Goal: Information Seeking & Learning: Learn about a topic

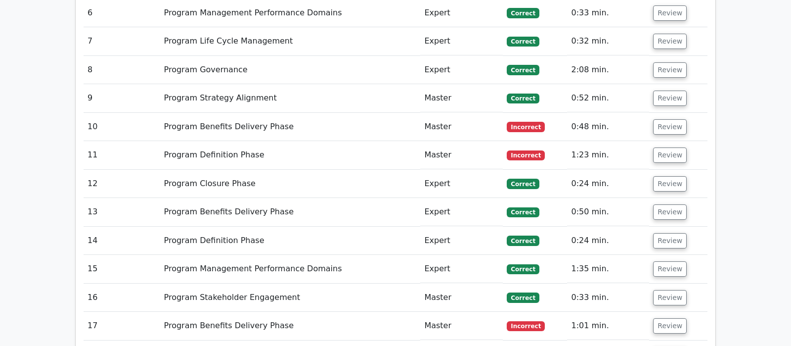
scroll to position [1090, 0]
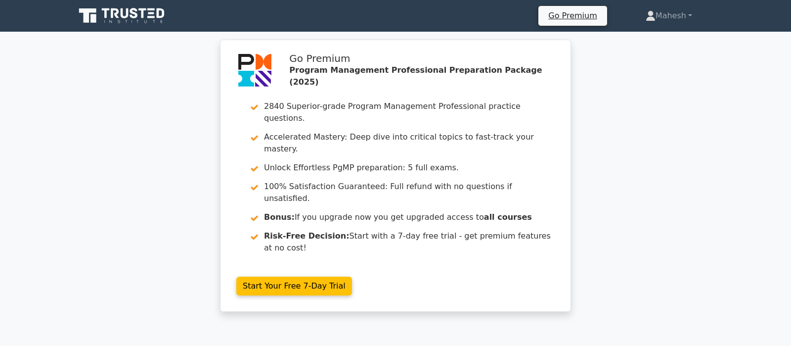
scroll to position [1713, 0]
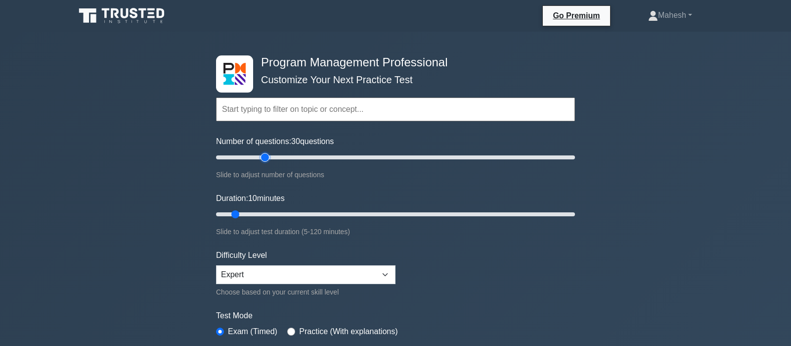
type input "30"
click at [263, 157] on input "Number of questions: 30 questions" at bounding box center [395, 157] width 359 height 12
click at [256, 212] on input "Duration: 15 minutes" at bounding box center [395, 214] width 359 height 12
type input "20"
click at [264, 212] on input "Duration: 15 minutes" at bounding box center [395, 214] width 359 height 12
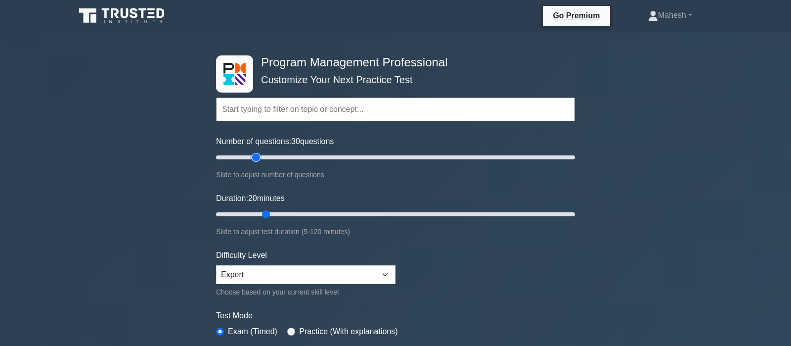
type input "25"
click at [255, 158] on input "Number of questions: 30 questions" at bounding box center [395, 157] width 359 height 12
type input "25"
click at [277, 213] on input "Duration: 20 minutes" at bounding box center [395, 214] width 359 height 12
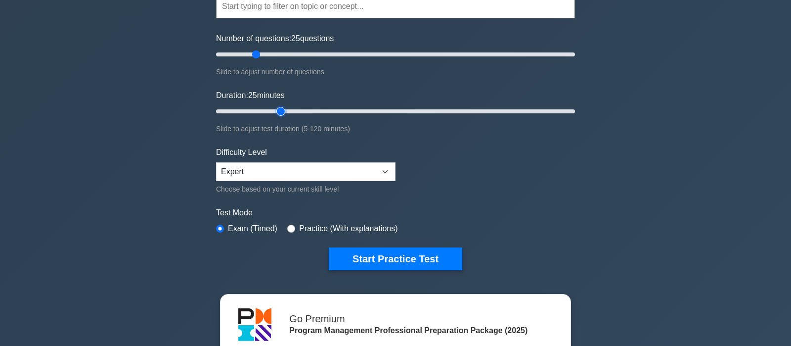
scroll to position [104, 0]
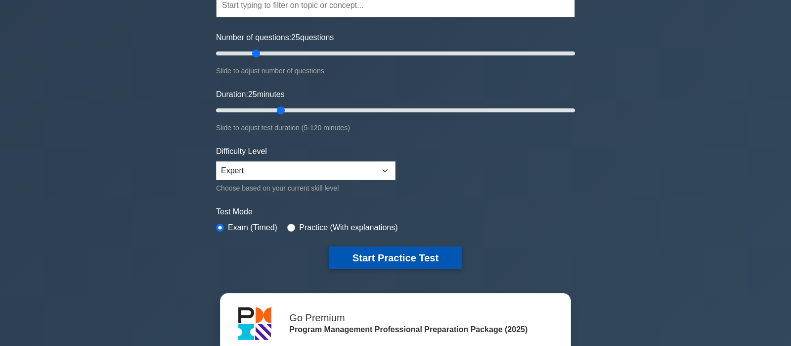
click at [415, 257] on button "Start Practice Test" at bounding box center [396, 257] width 134 height 23
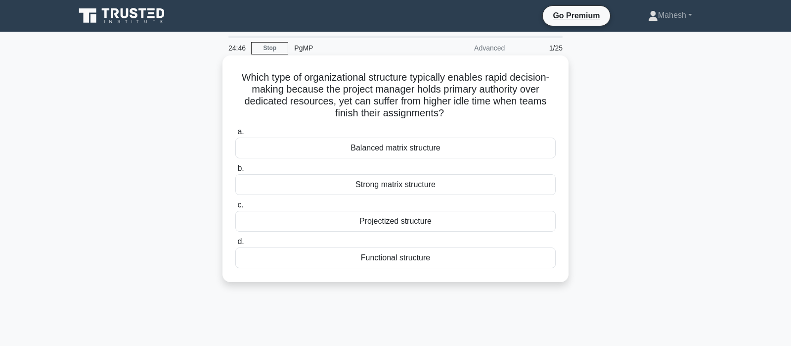
click at [412, 220] on div "Projectized structure" at bounding box center [395, 221] width 320 height 21
click at [235, 208] on input "c. Projectized structure" at bounding box center [235, 205] width 0 height 6
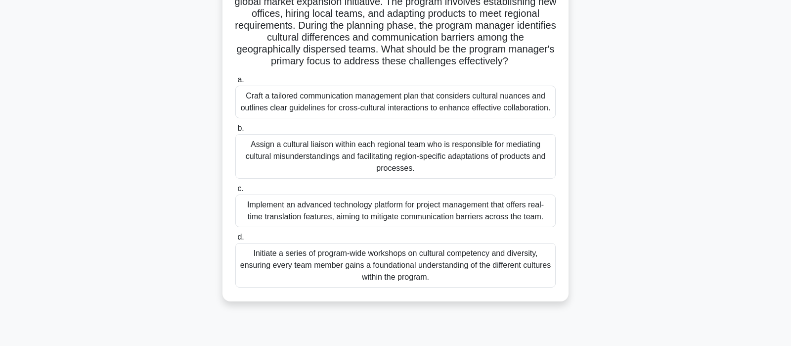
scroll to position [104, 0]
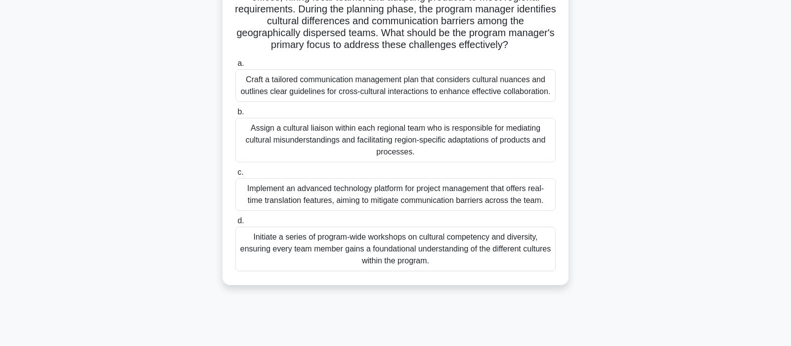
click at [354, 91] on div "Craft a tailored communication management plan that considers cultural nuances …" at bounding box center [395, 85] width 320 height 33
click at [235, 67] on input "a. Craft a tailored communication management plan that considers cultural nuanc…" at bounding box center [235, 63] width 0 height 6
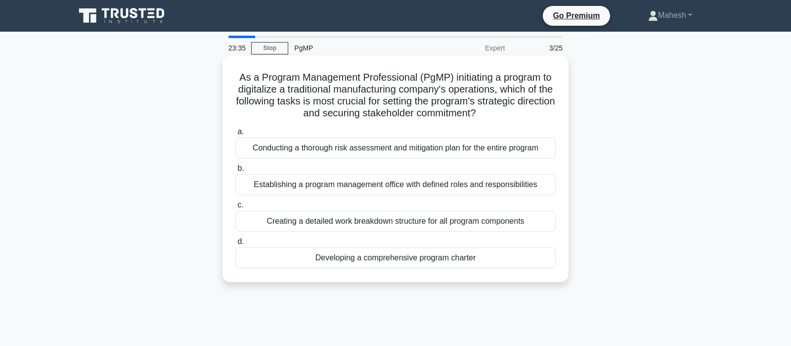
scroll to position [52, 0]
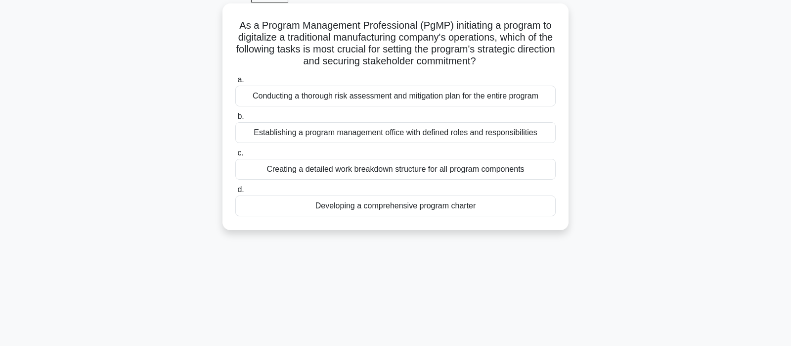
click at [405, 208] on div "Developing a comprehensive program charter" at bounding box center [395, 205] width 320 height 21
click at [235, 193] on input "d. Developing a comprehensive program charter" at bounding box center [235, 189] width 0 height 6
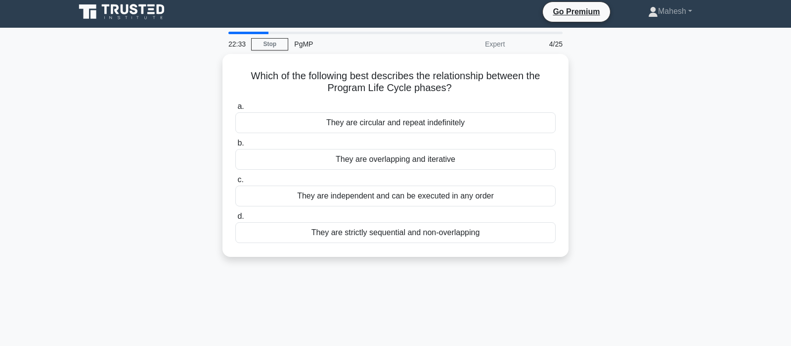
scroll to position [0, 0]
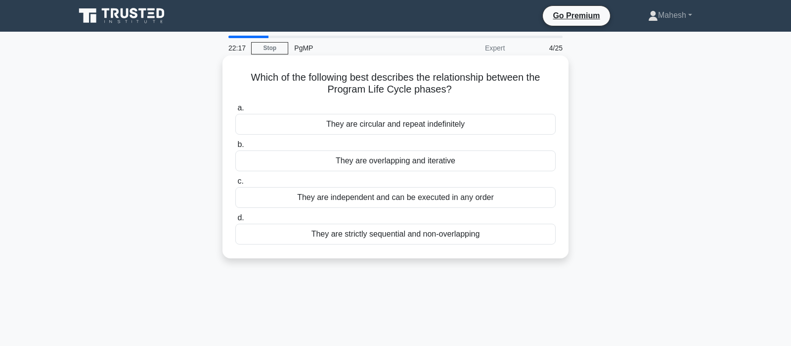
click at [396, 165] on div "They are overlapping and iterative" at bounding box center [395, 160] width 320 height 21
click at [235, 148] on input "b. They are overlapping and iterative" at bounding box center [235, 144] width 0 height 6
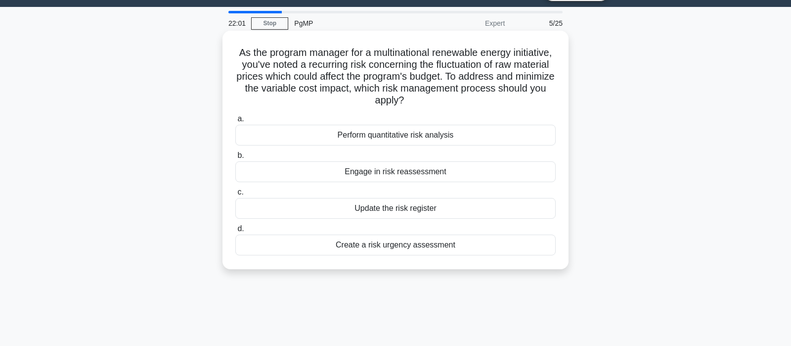
scroll to position [52, 0]
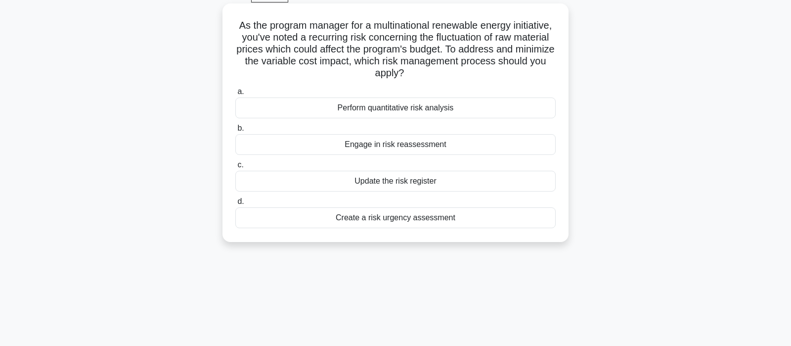
click at [438, 107] on div "Perform quantitative risk analysis" at bounding box center [395, 107] width 320 height 21
click at [235, 95] on input "a. Perform quantitative risk analysis" at bounding box center [235, 92] width 0 height 6
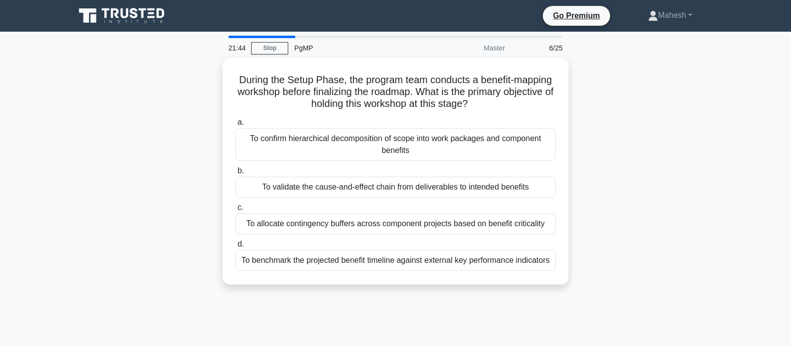
scroll to position [0, 0]
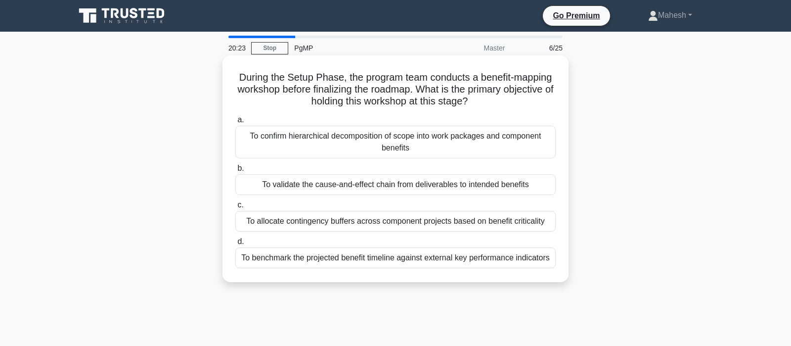
click at [377, 261] on div "To benchmark the projected benefit timeline against external key performance in…" at bounding box center [395, 257] width 320 height 21
click at [235, 245] on input "d. To benchmark the projected benefit timeline against external key performance…" at bounding box center [235, 241] width 0 height 6
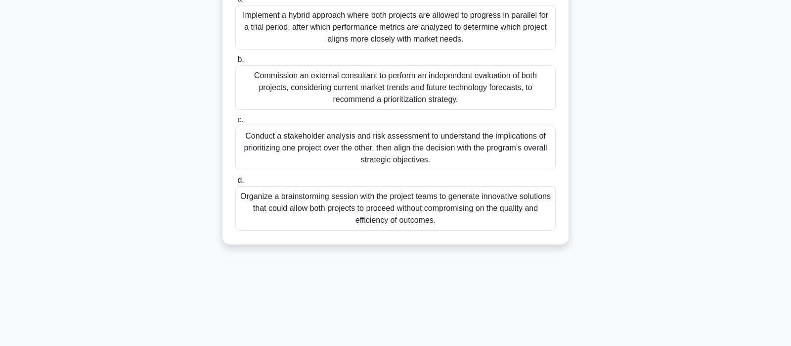
scroll to position [188, 0]
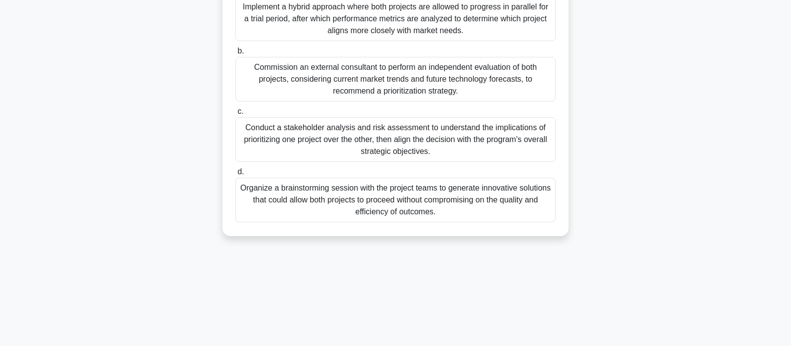
click at [454, 147] on div "Conduct a stakeholder analysis and risk assessment to understand the implicatio…" at bounding box center [395, 139] width 320 height 45
click at [235, 115] on input "c. Conduct a stakeholder analysis and risk assessment to understand the implica…" at bounding box center [235, 111] width 0 height 6
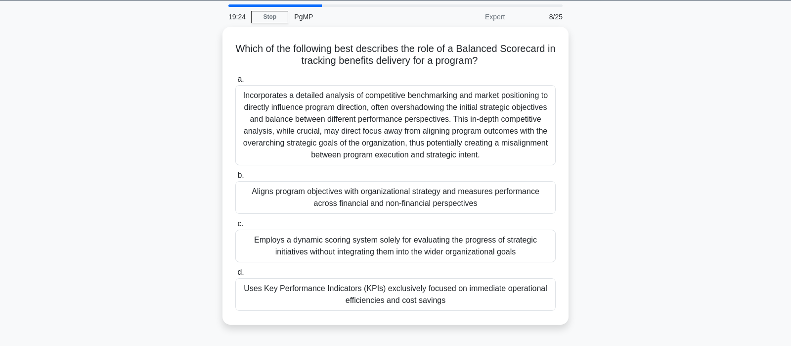
scroll to position [52, 0]
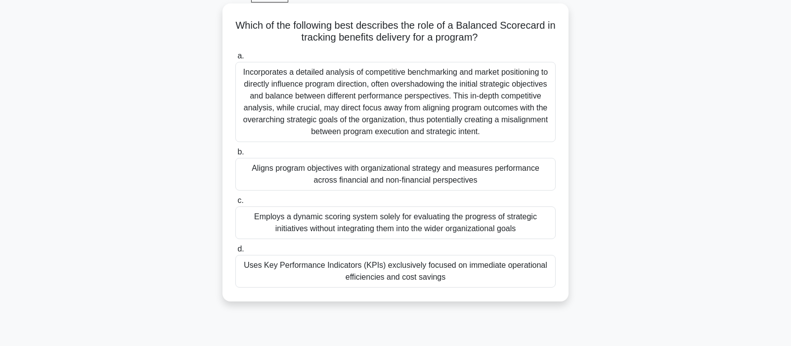
click at [418, 179] on div "Aligns program objectives with organizational strategy and measures performance…" at bounding box center [395, 174] width 320 height 33
click at [235, 155] on input "b. Aligns program objectives with organizational strategy and measures performa…" at bounding box center [235, 152] width 0 height 6
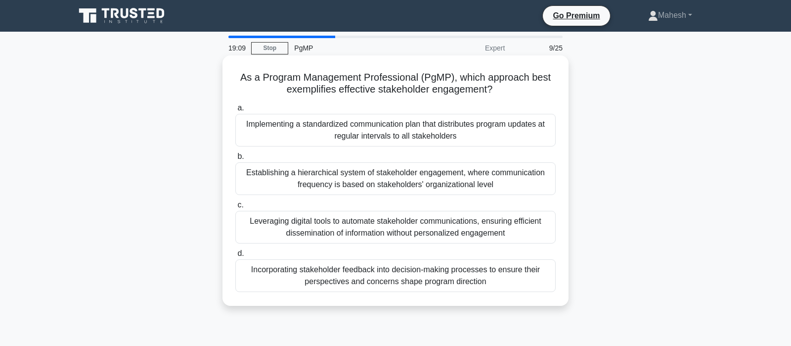
scroll to position [0, 0]
click at [427, 281] on div "Incorporating stakeholder feedback into decision-making processes to ensure the…" at bounding box center [395, 275] width 320 height 33
click at [235, 257] on input "d. Incorporating stakeholder feedback into decision-making processes to ensure …" at bounding box center [235, 253] width 0 height 6
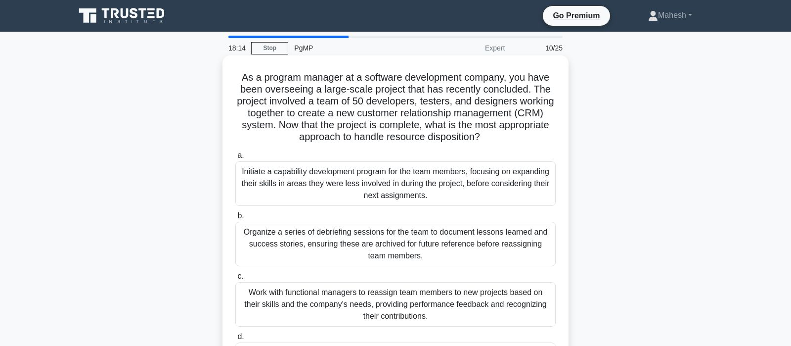
scroll to position [52, 0]
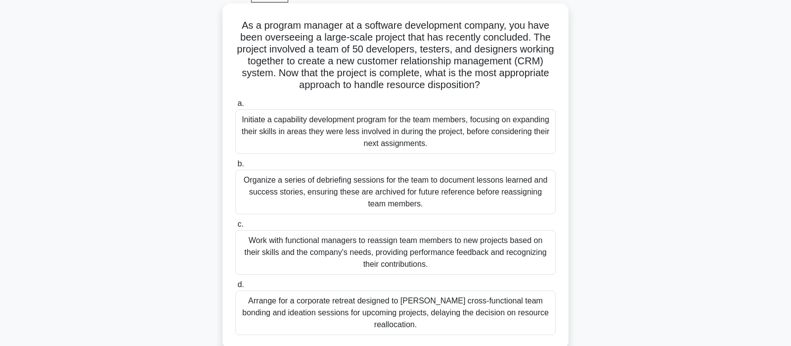
click at [348, 249] on div "Work with functional managers to reassign team members to new projects based on…" at bounding box center [395, 252] width 320 height 45
click at [235, 227] on input "c. Work with functional managers to reassign team members to new projects based…" at bounding box center [235, 224] width 0 height 6
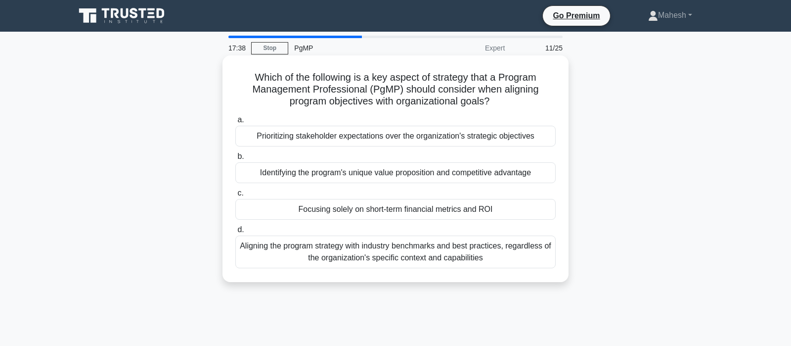
scroll to position [0, 0]
click at [414, 173] on div "Identifying the program's unique value proposition and competitive advantage" at bounding box center [395, 172] width 320 height 21
click at [235, 160] on input "b. Identifying the program's unique value proposition and competitive advantage" at bounding box center [235, 156] width 0 height 6
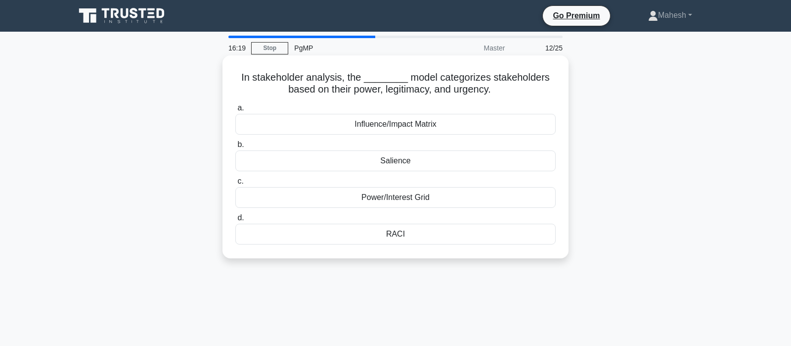
click at [397, 197] on div "Power/Interest Grid" at bounding box center [395, 197] width 320 height 21
click at [235, 184] on input "c. Power/Interest Grid" at bounding box center [235, 181] width 0 height 6
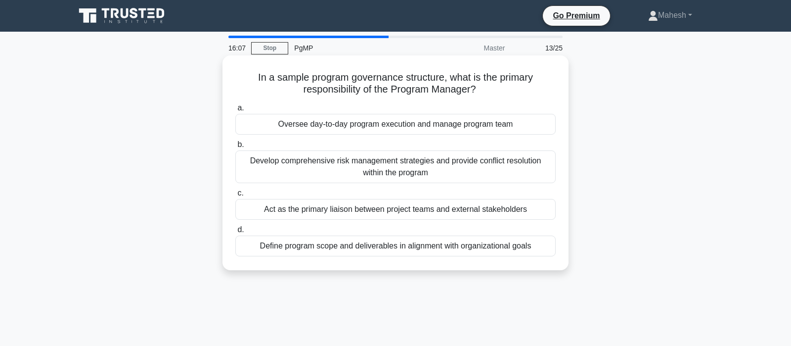
click at [410, 128] on div "Oversee day-to-day program execution and manage program team" at bounding box center [395, 124] width 320 height 21
click at [235, 111] on input "a. Oversee day-to-day program execution and manage program team" at bounding box center [235, 108] width 0 height 6
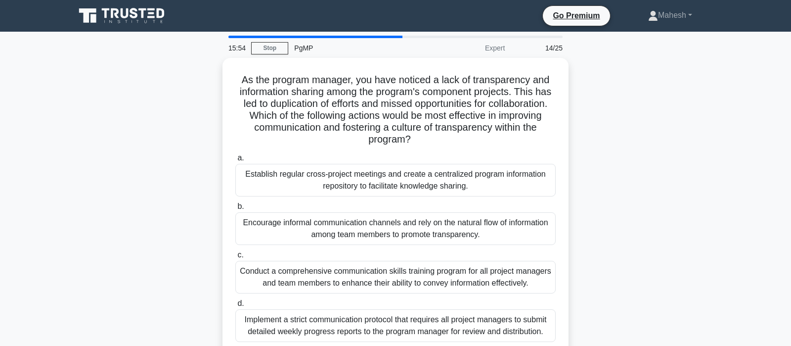
scroll to position [52, 0]
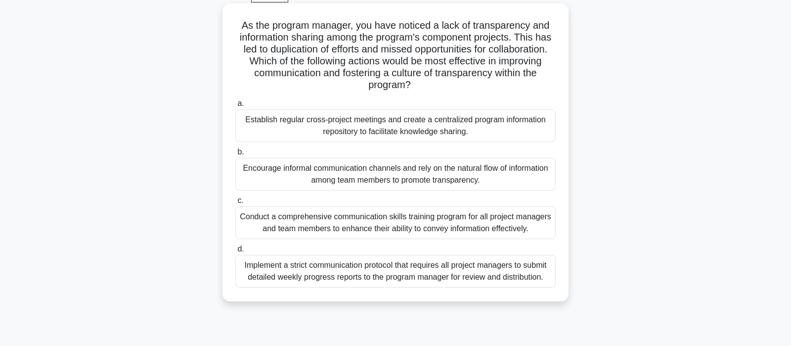
click at [425, 131] on div "Establish regular cross-project meetings and create a centralized program infor…" at bounding box center [395, 125] width 320 height 33
click at [235, 107] on input "a. Establish regular cross-project meetings and create a centralized program in…" at bounding box center [235, 103] width 0 height 6
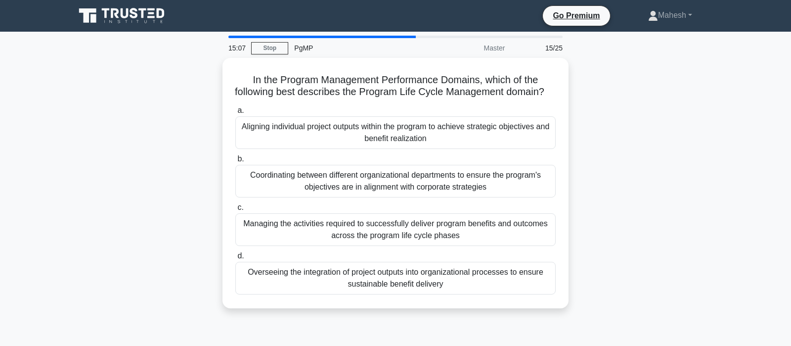
scroll to position [0, 0]
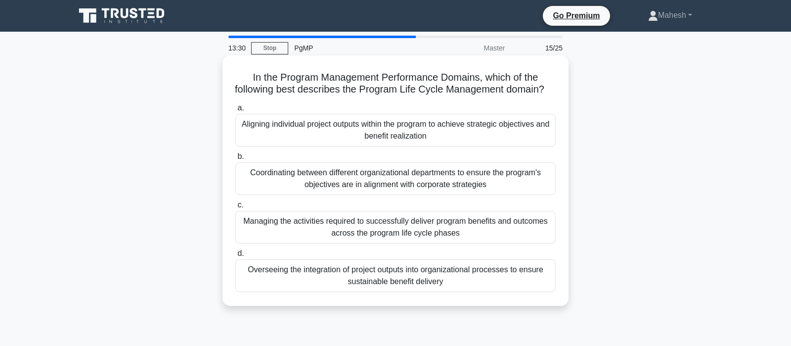
click at [482, 275] on div "Overseeing the integration of project outputs into organizational processes to …" at bounding box center [395, 275] width 320 height 33
click at [235, 257] on input "d. Overseeing the integration of project outputs into organizational processes …" at bounding box center [235, 253] width 0 height 6
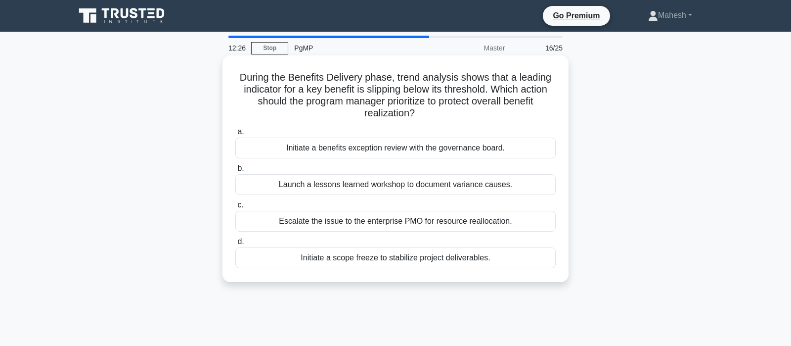
click at [431, 147] on div "Initiate a benefits exception review with the governance board." at bounding box center [395, 147] width 320 height 21
click at [235, 135] on input "a. Initiate a benefits exception review with the governance board." at bounding box center [235, 132] width 0 height 6
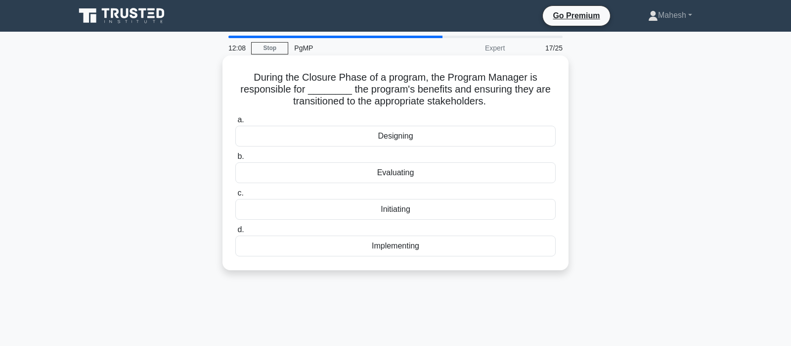
click at [399, 173] on div "Evaluating" at bounding box center [395, 172] width 320 height 21
click at [235, 160] on input "b. Evaluating" at bounding box center [235, 156] width 0 height 6
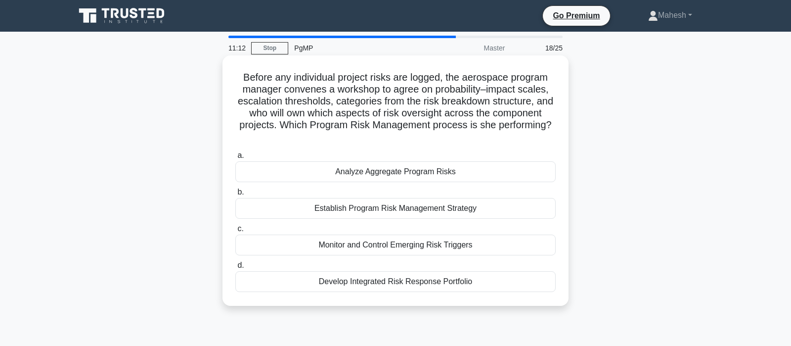
click at [440, 200] on div "Establish Program Risk Management Strategy" at bounding box center [395, 208] width 320 height 21
click at [235, 195] on input "b. Establish Program Risk Management Strategy" at bounding box center [235, 192] width 0 height 6
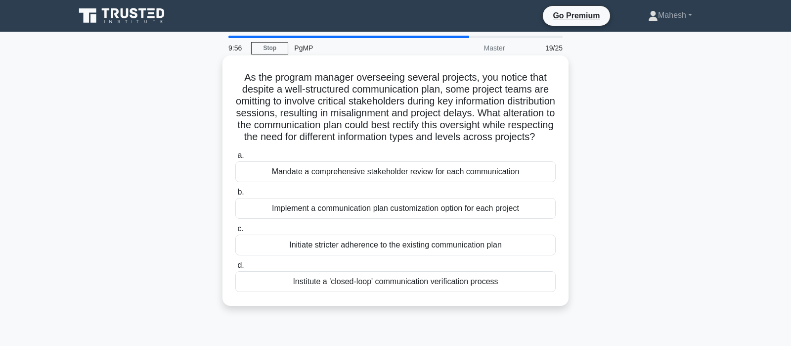
click at [436, 219] on div "Implement a communication plan customization option for each project" at bounding box center [395, 208] width 320 height 21
click at [235, 195] on input "b. Implement a communication plan customization option for each project" at bounding box center [235, 192] width 0 height 6
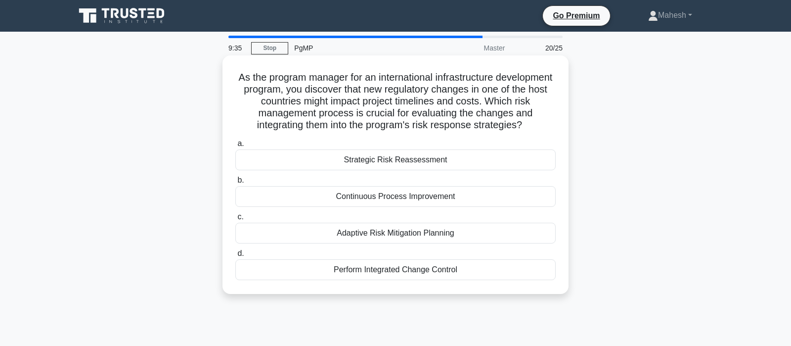
click at [416, 274] on div "Perform Integrated Change Control" at bounding box center [395, 269] width 320 height 21
click at [235, 257] on input "d. Perform Integrated Change Control" at bounding box center [235, 253] width 0 height 6
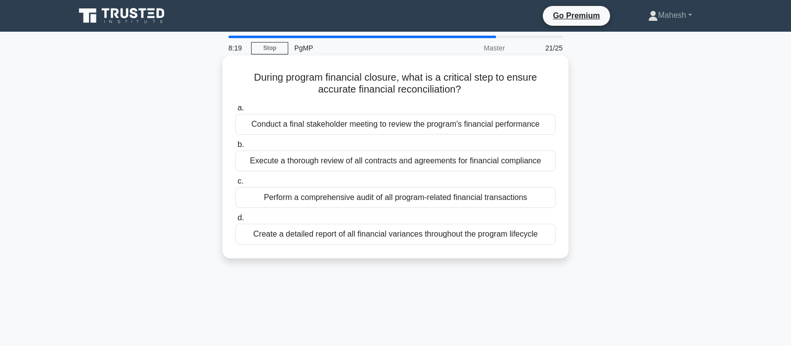
click at [417, 196] on div "Perform a comprehensive audit of all program-related financial transactions" at bounding box center [395, 197] width 320 height 21
click at [235, 184] on input "c. Perform a comprehensive audit of all program-related financial transactions" at bounding box center [235, 181] width 0 height 6
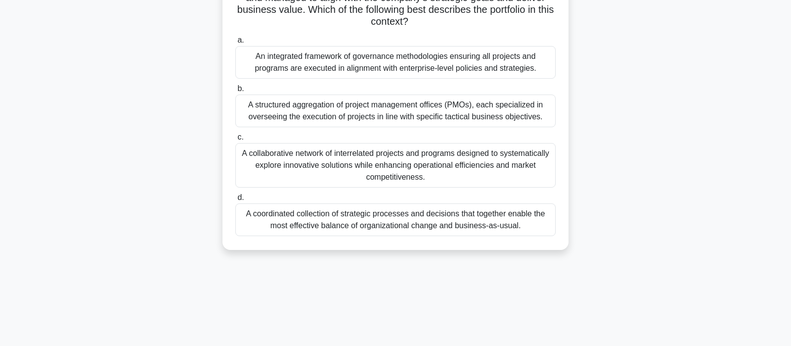
scroll to position [104, 0]
click at [385, 222] on div "A coordinated collection of strategic processes and decisions that together ena…" at bounding box center [395, 219] width 320 height 33
click at [235, 200] on input "d. A coordinated collection of strategic processes and decisions that together …" at bounding box center [235, 197] width 0 height 6
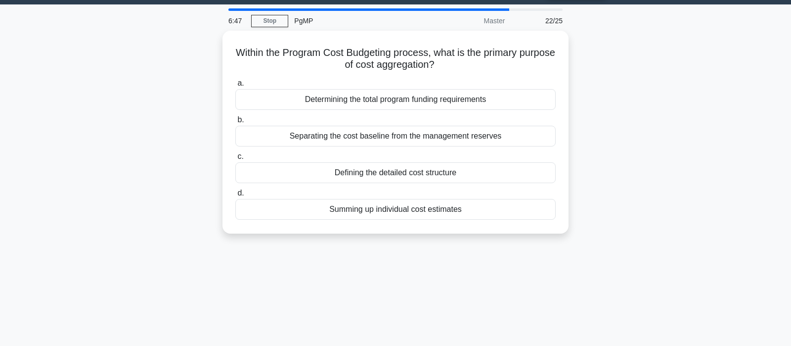
scroll to position [0, 0]
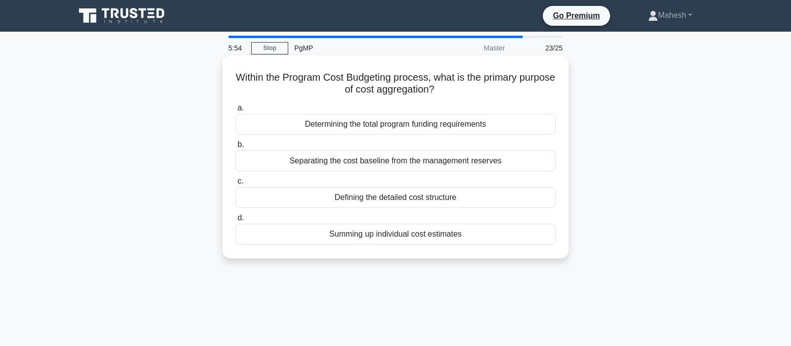
click at [440, 124] on div "Determining the total program funding requirements" at bounding box center [395, 124] width 320 height 21
click at [235, 111] on input "a. Determining the total program funding requirements" at bounding box center [235, 108] width 0 height 6
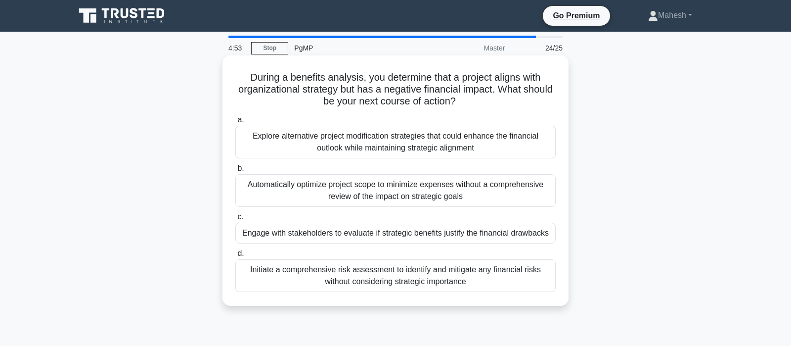
click at [464, 148] on div "Explore alternative project modification strategies that could enhance the fina…" at bounding box center [395, 142] width 320 height 33
click at [235, 123] on input "a. Explore alternative project modification strategies that could enhance the f…" at bounding box center [235, 120] width 0 height 6
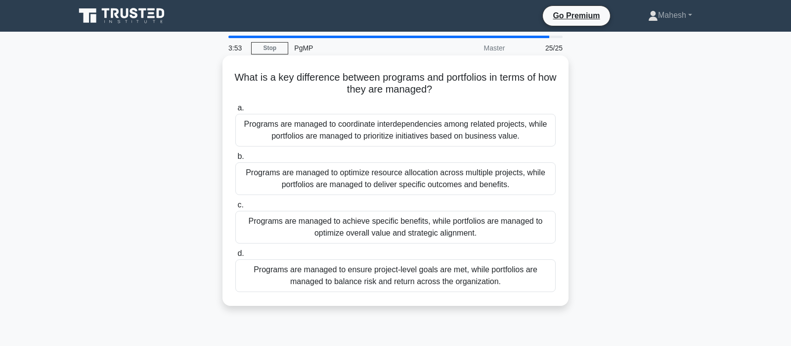
click at [429, 228] on div "Programs are managed to achieve specific benefits, while portfolios are managed…" at bounding box center [395, 227] width 320 height 33
click at [235, 208] on input "c. Programs are managed to achieve specific benefits, while portfolios are mana…" at bounding box center [235, 205] width 0 height 6
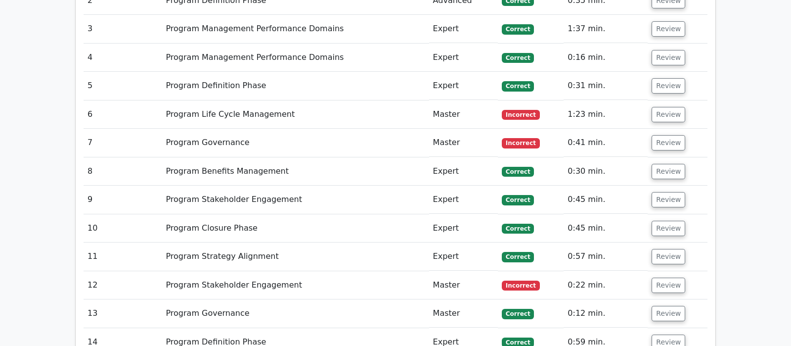
scroll to position [1921, 0]
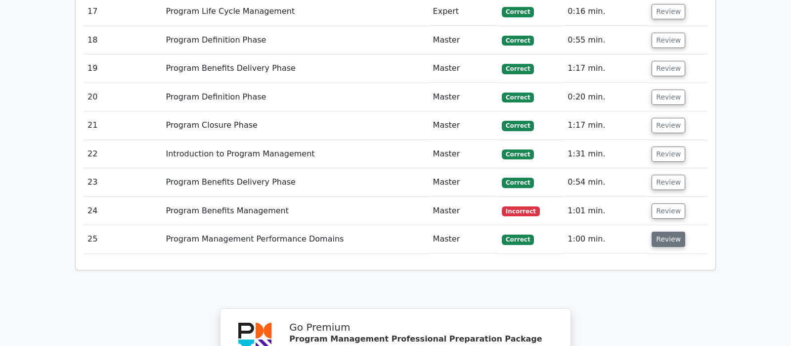
click at [659, 231] on button "Review" at bounding box center [669, 238] width 34 height 15
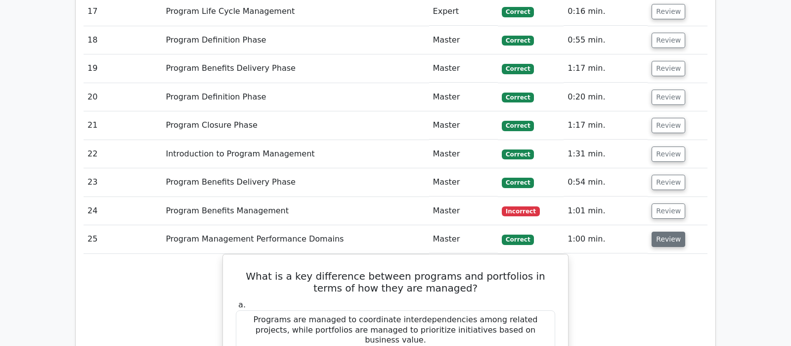
click at [667, 231] on button "Review" at bounding box center [669, 238] width 34 height 15
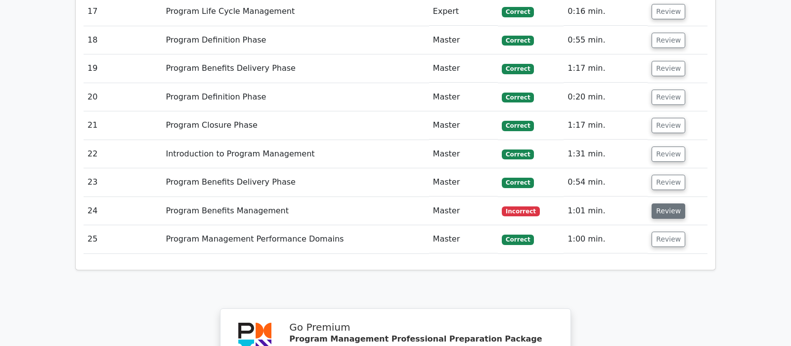
click at [665, 203] on button "Review" at bounding box center [669, 210] width 34 height 15
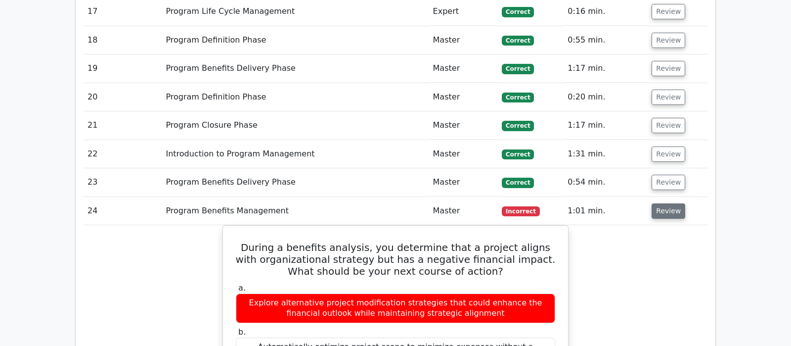
click at [664, 203] on button "Review" at bounding box center [669, 210] width 34 height 15
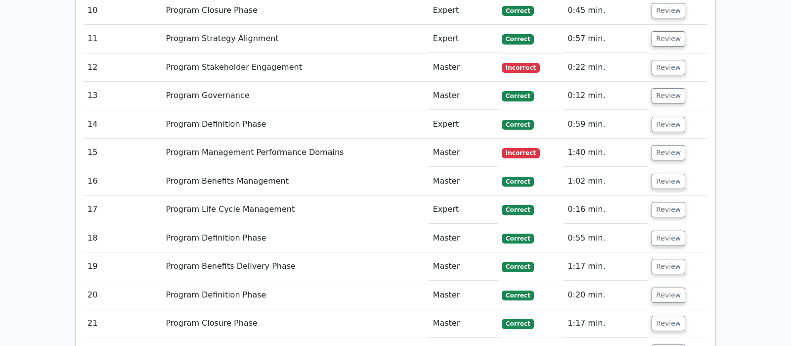
scroll to position [1713, 0]
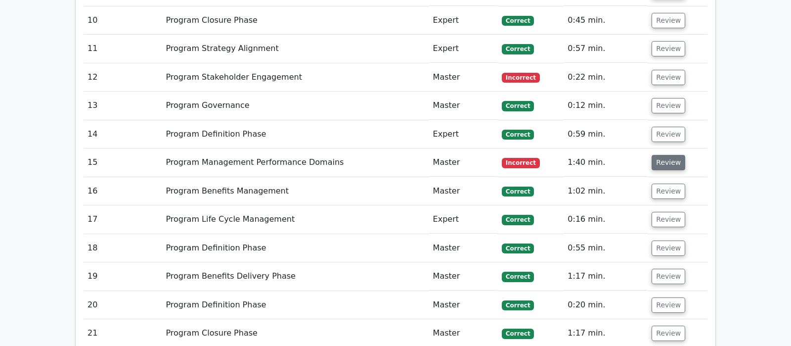
click at [657, 155] on button "Review" at bounding box center [669, 162] width 34 height 15
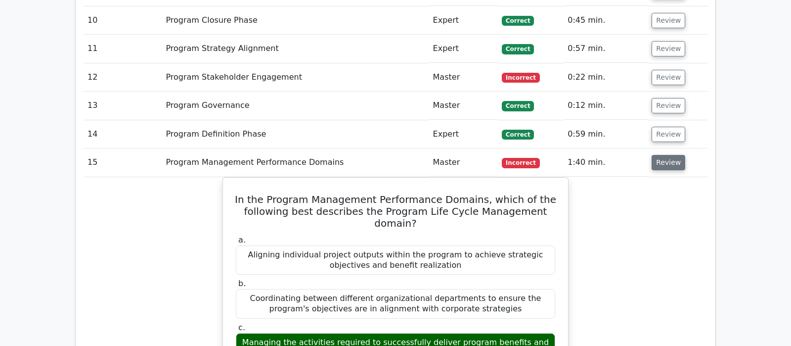
click at [660, 155] on button "Review" at bounding box center [669, 162] width 34 height 15
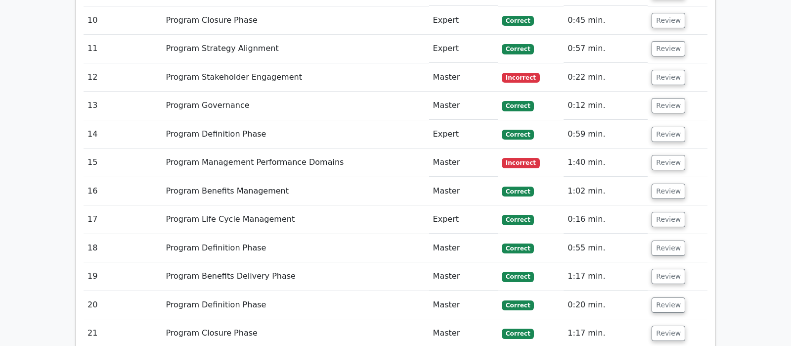
scroll to position [1662, 0]
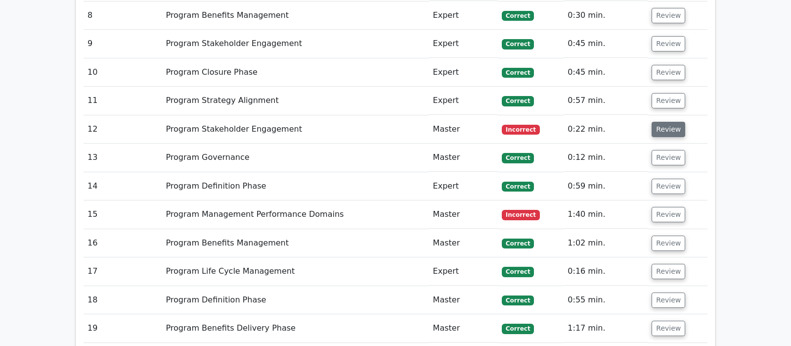
click at [662, 122] on button "Review" at bounding box center [669, 129] width 34 height 15
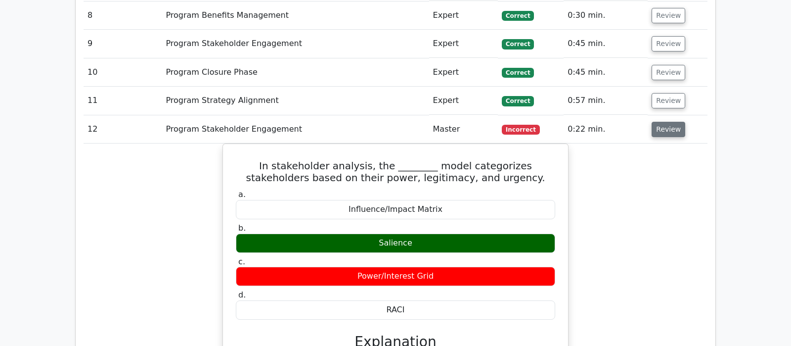
click at [664, 122] on button "Review" at bounding box center [669, 129] width 34 height 15
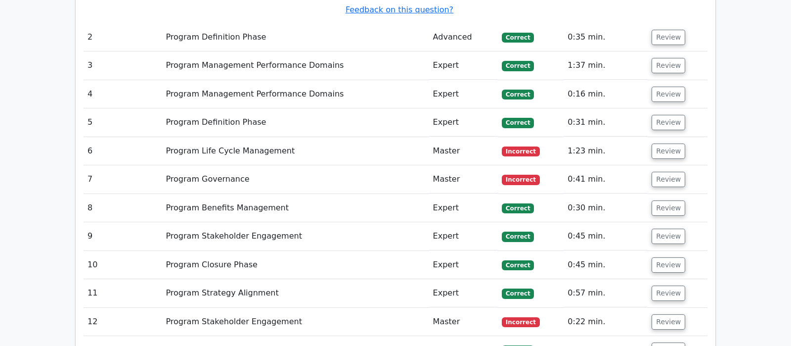
scroll to position [1454, 0]
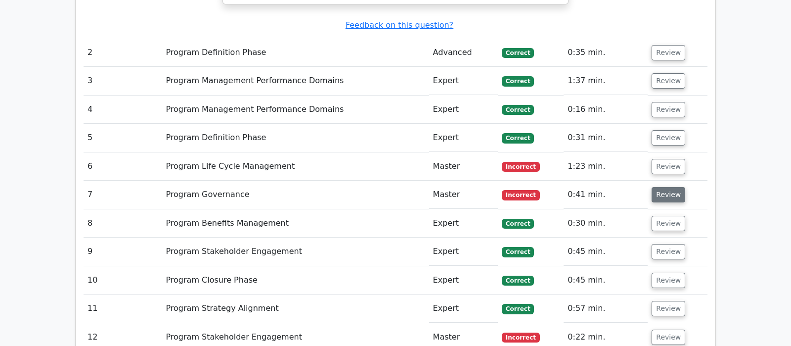
click at [657, 187] on button "Review" at bounding box center [669, 194] width 34 height 15
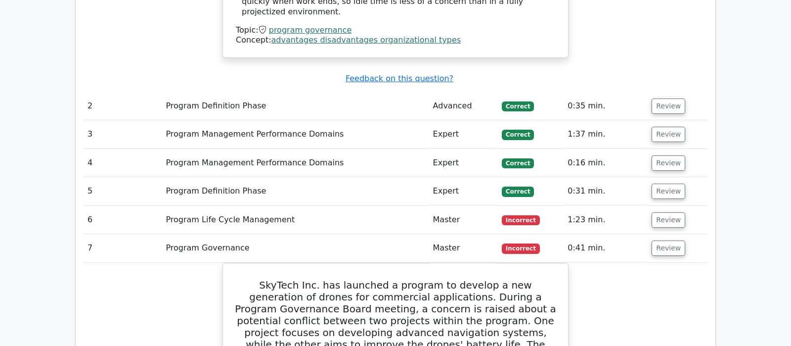
scroll to position [1350, 0]
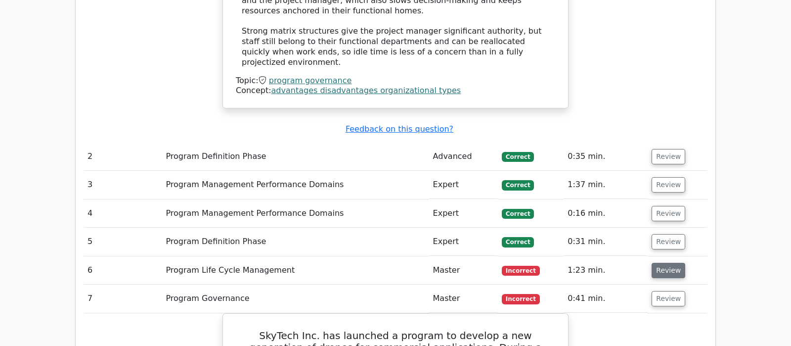
click at [657, 263] on button "Review" at bounding box center [669, 270] width 34 height 15
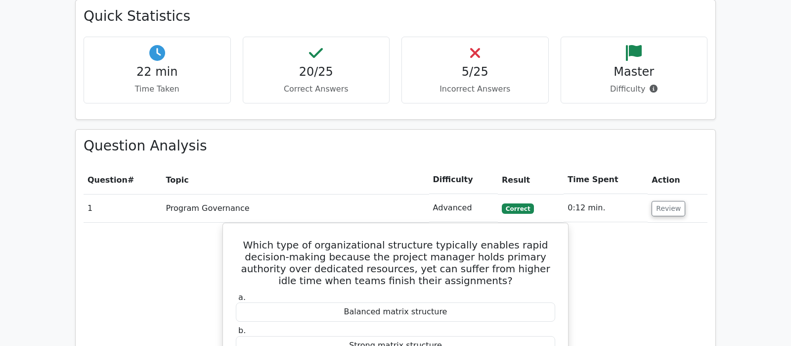
scroll to position [779, 0]
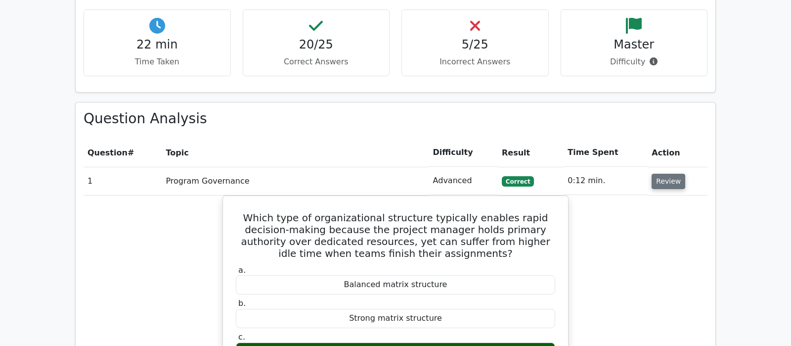
click at [674, 174] on button "Review" at bounding box center [669, 181] width 34 height 15
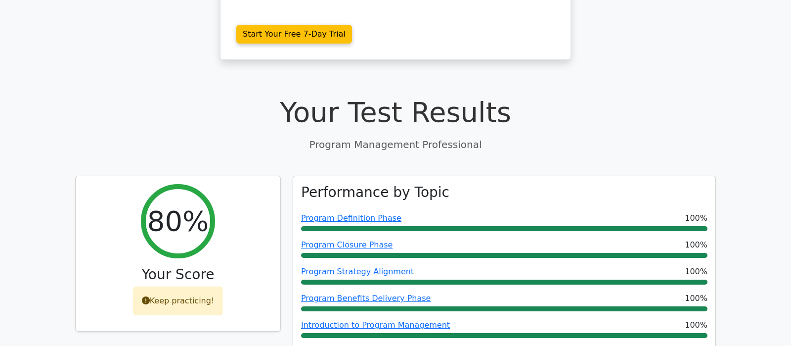
scroll to position [156, 0]
